Goal: Download file/media

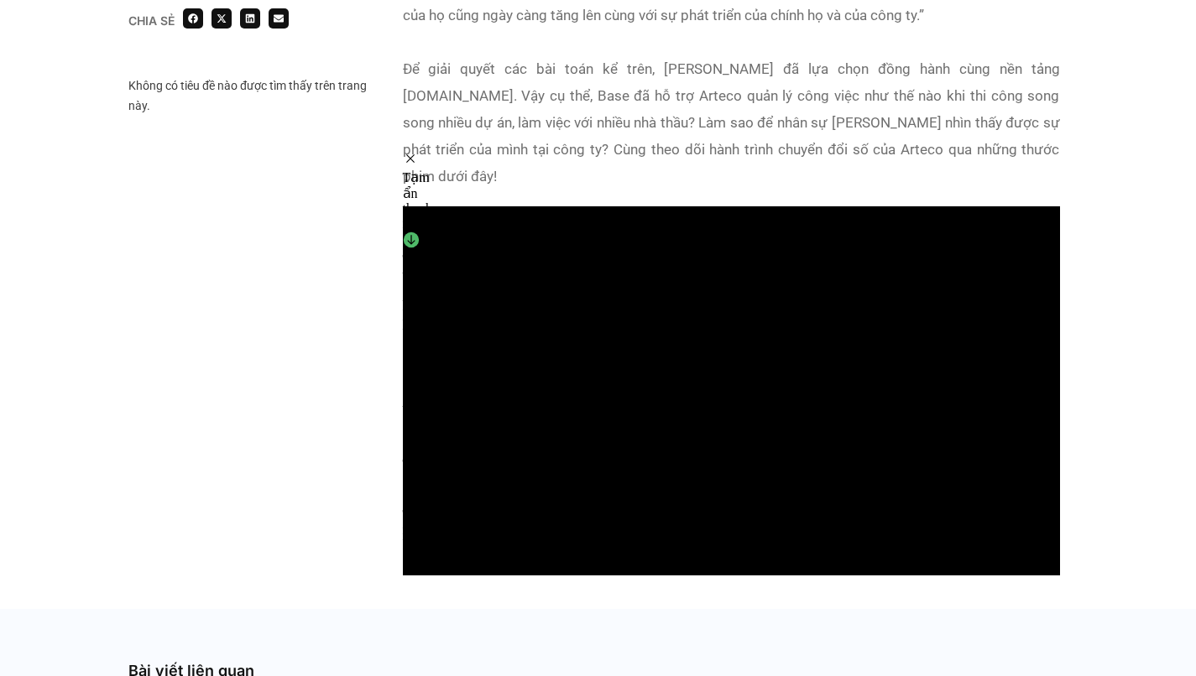
scroll to position [1256, 0]
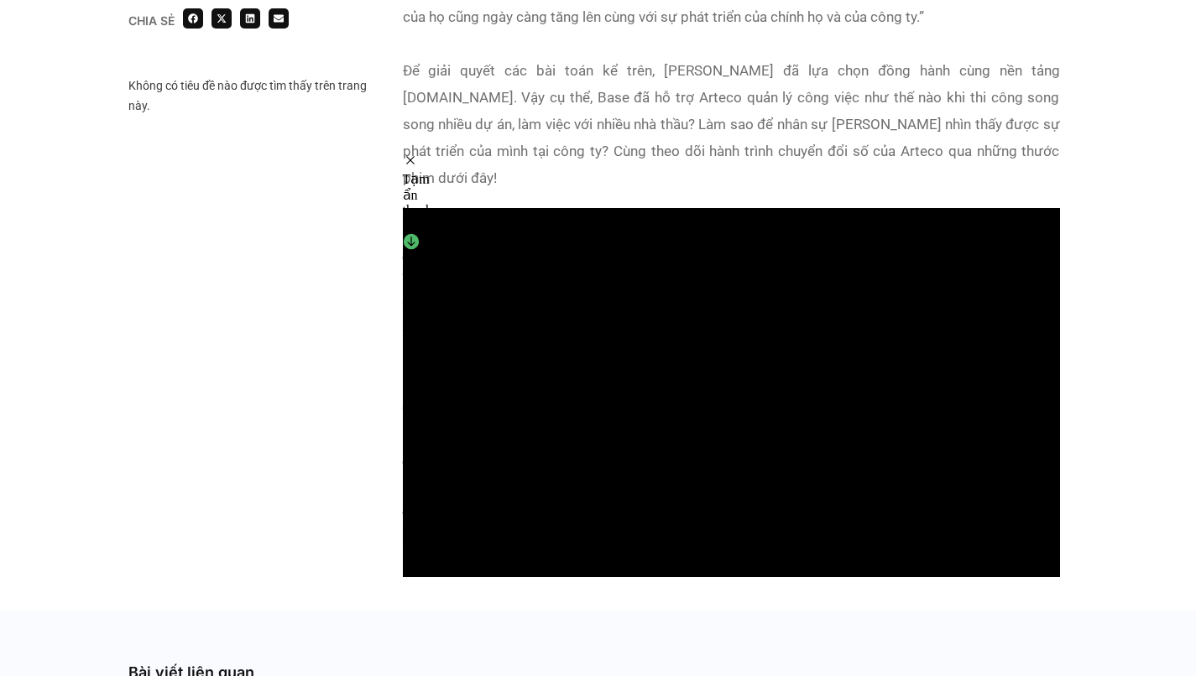
click at [436, 233] on div "Tải video, audio hoặc phụ đề Chọn tệp để tải Đang tải dữ liệu Không tìm thấy tệ…" at bounding box center [420, 290] width 34 height 114
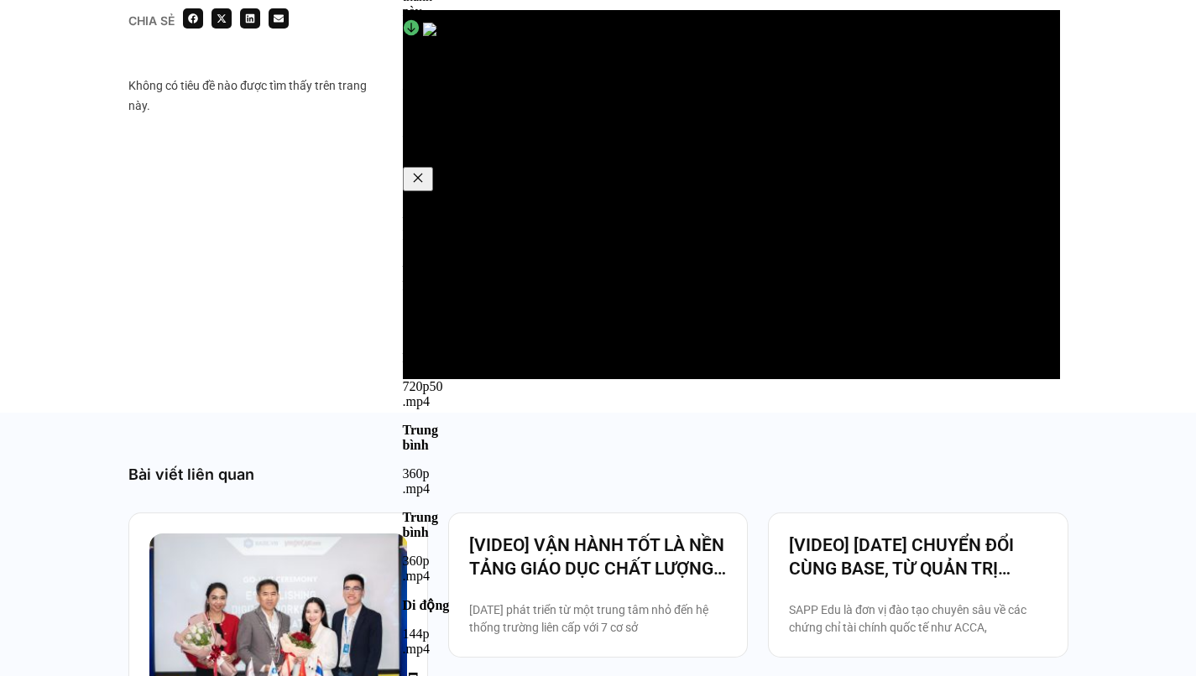
scroll to position [1327, 0]
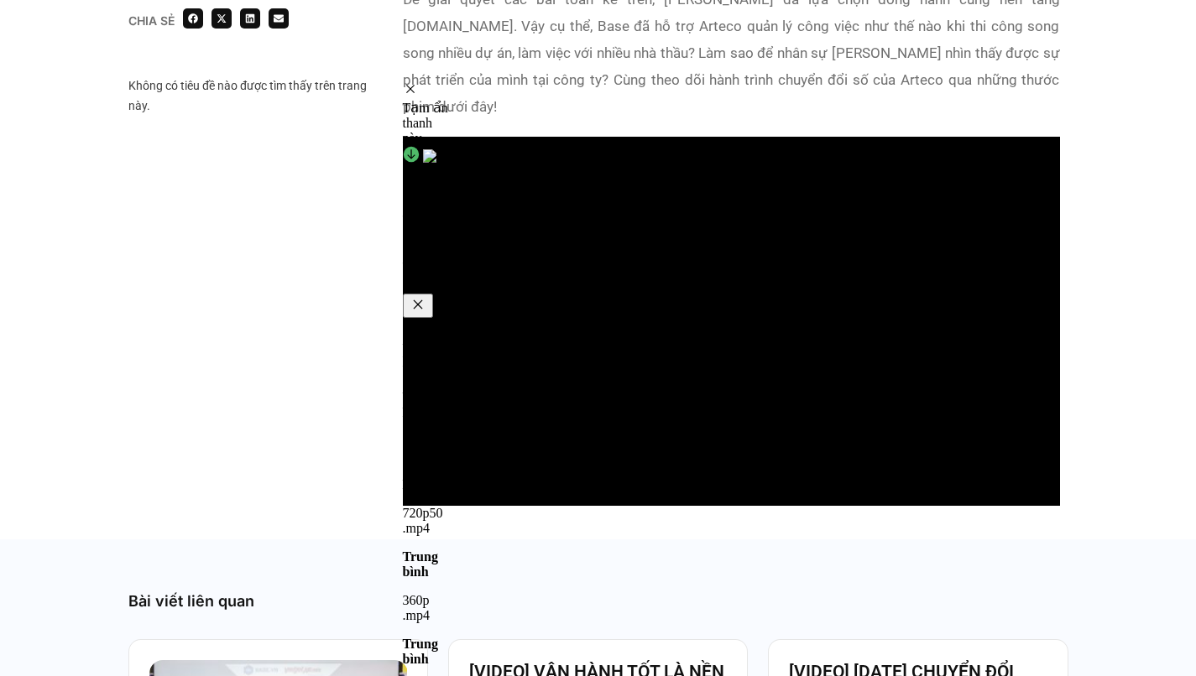
click at [670, 75] on div "Để giải quyết các bài toán kể trên, Arteco đã lựa chọn đồng hành cùng nền tảng …" at bounding box center [731, 53] width 657 height 134
click at [436, 162] on div "Tải video, audio hoặc phụ đề Chọn tệp để tải Đang tải dữ liệu Video Full HD 108…" at bounding box center [420, 219] width 34 height 114
click at [452, 405] on div "Full HD 1080p50 .mp4" at bounding box center [428, 434] width 50 height 59
click at [436, 162] on div "Tải video, audio hoặc phụ đề Chọn tệp để tải Đang tải dữ liệu Video Full HD 108…" at bounding box center [420, 219] width 34 height 114
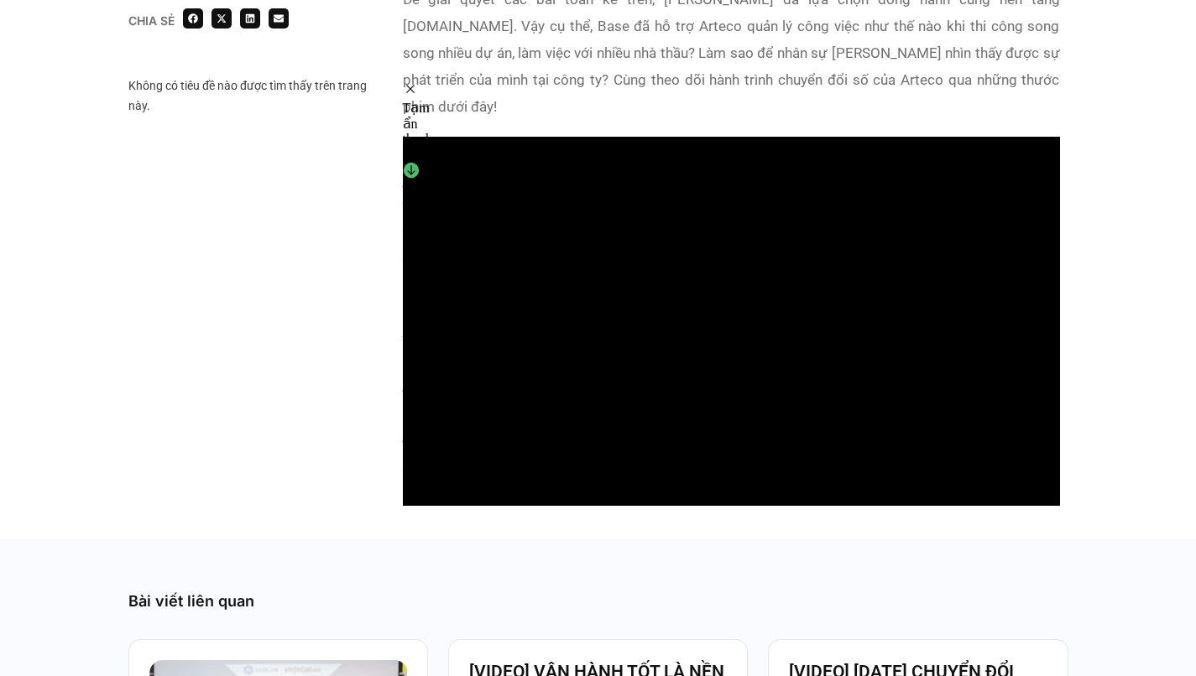
click at [436, 418] on div "Tính năng khác Tải tệp về điện thoại Không hiển thị lại trên customers.base.vn …" at bounding box center [420, 450] width 34 height 65
click at [449, 116] on div "Tải video, audio hoặc phụ đề Chọn tệp để tải Đang tải dữ liệu Video Full HD 108…" at bounding box center [458, 142] width 111 height 52
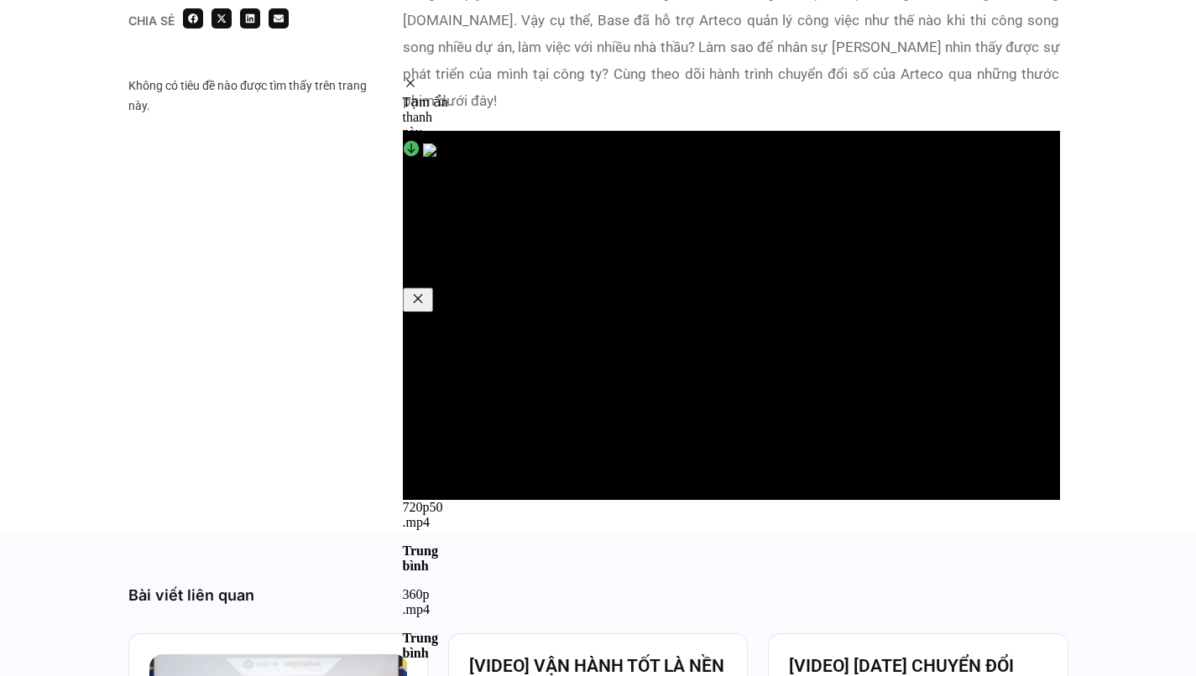
scroll to position [1332, 0]
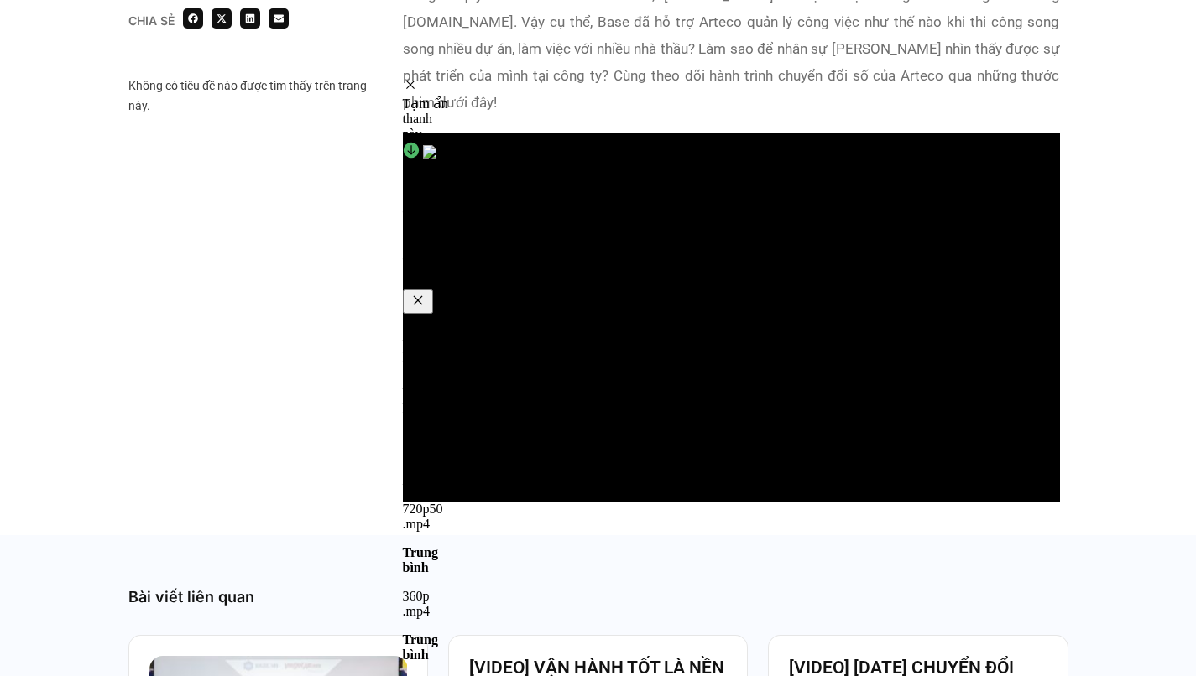
click at [452, 473] on div "HD 720p50 .mp4" at bounding box center [428, 502] width 50 height 59
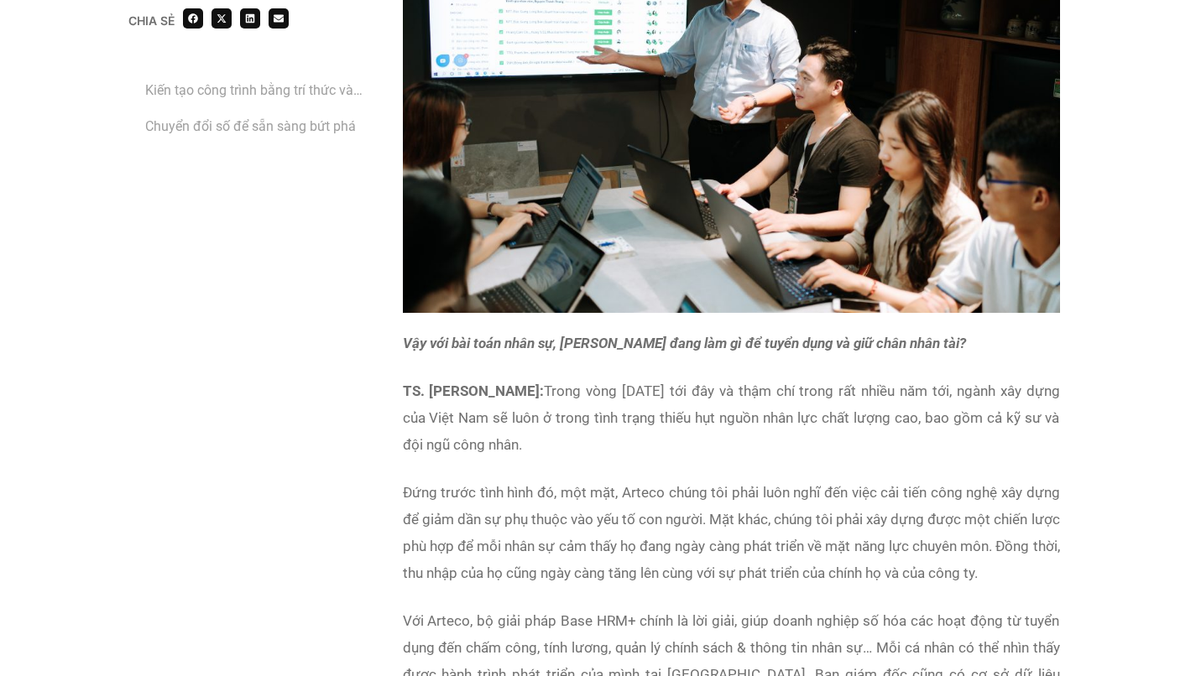
scroll to position [4084, 0]
